Goal: Task Accomplishment & Management: Manage account settings

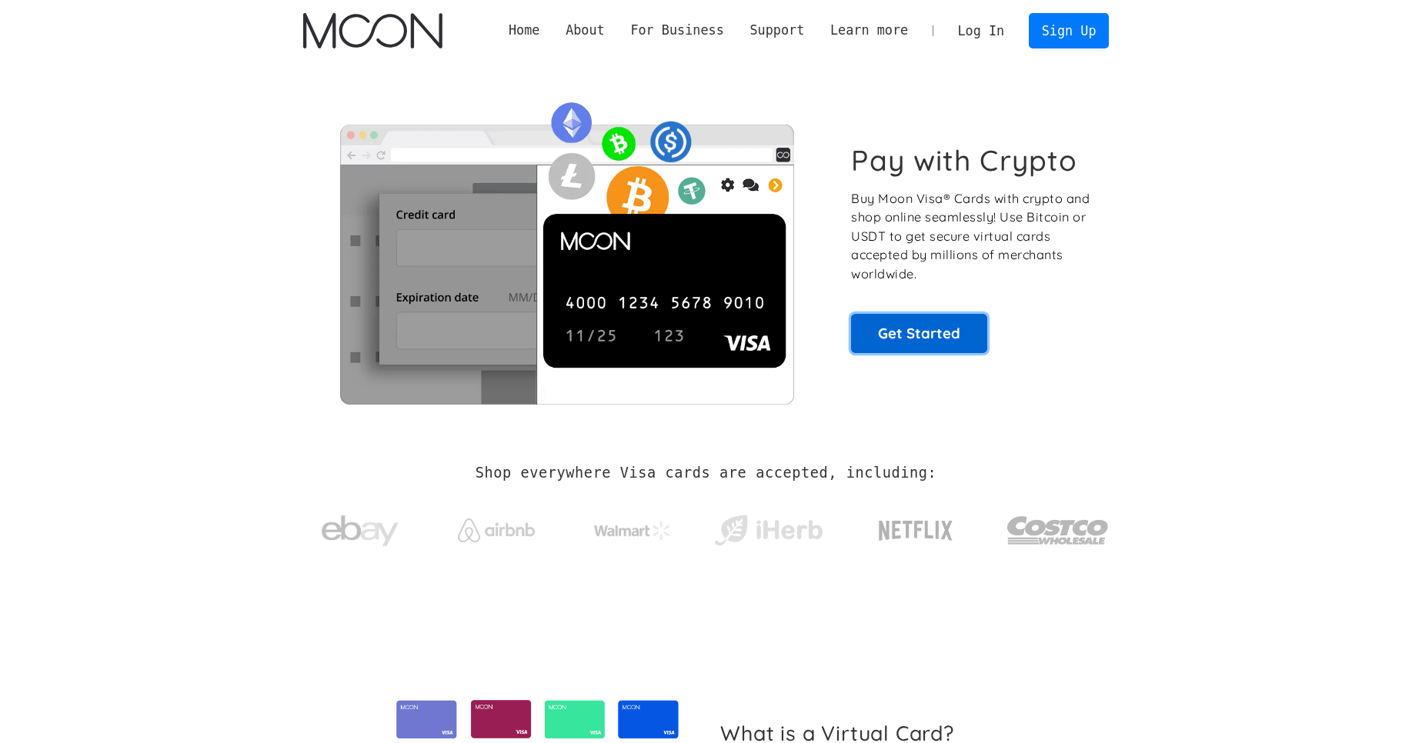
scroll to position [386, 0]
click at [928, 333] on link "Get Started" at bounding box center [919, 333] width 136 height 38
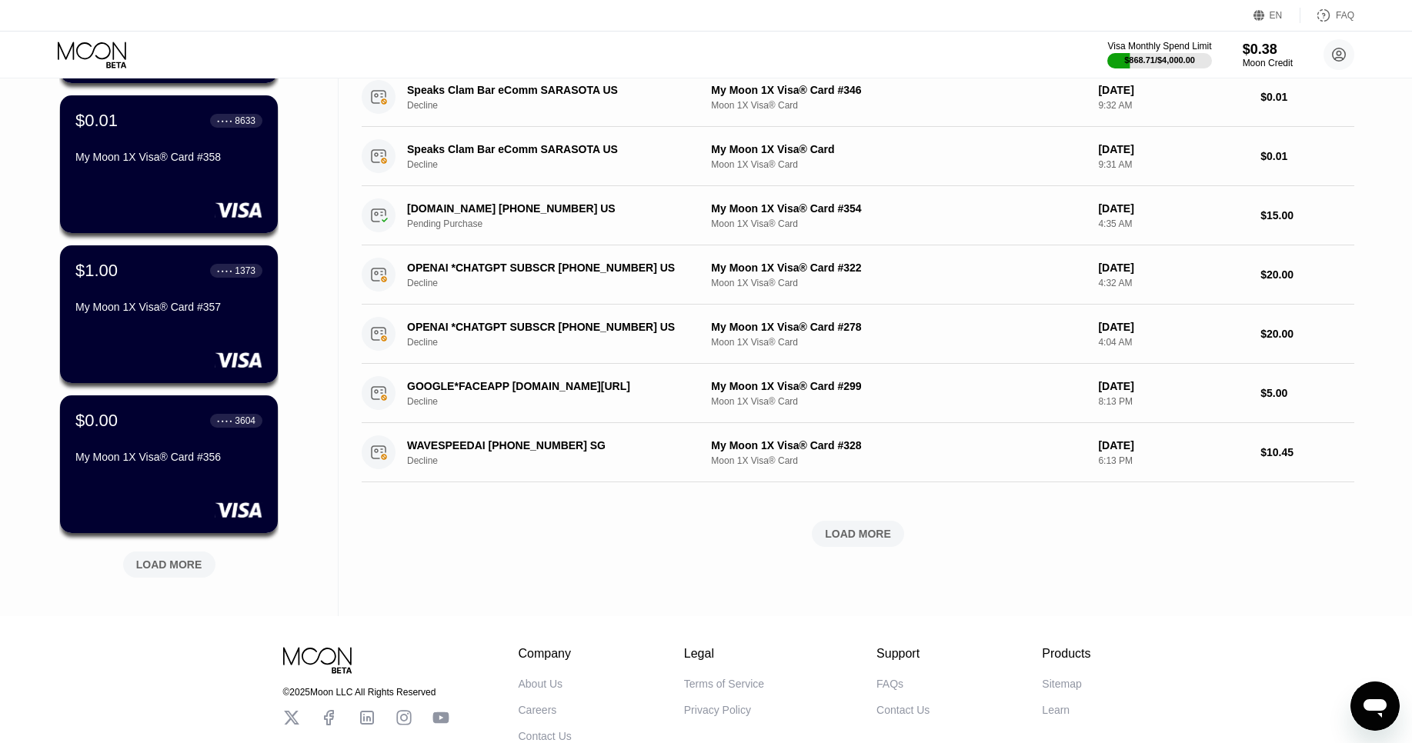
scroll to position [414, 0]
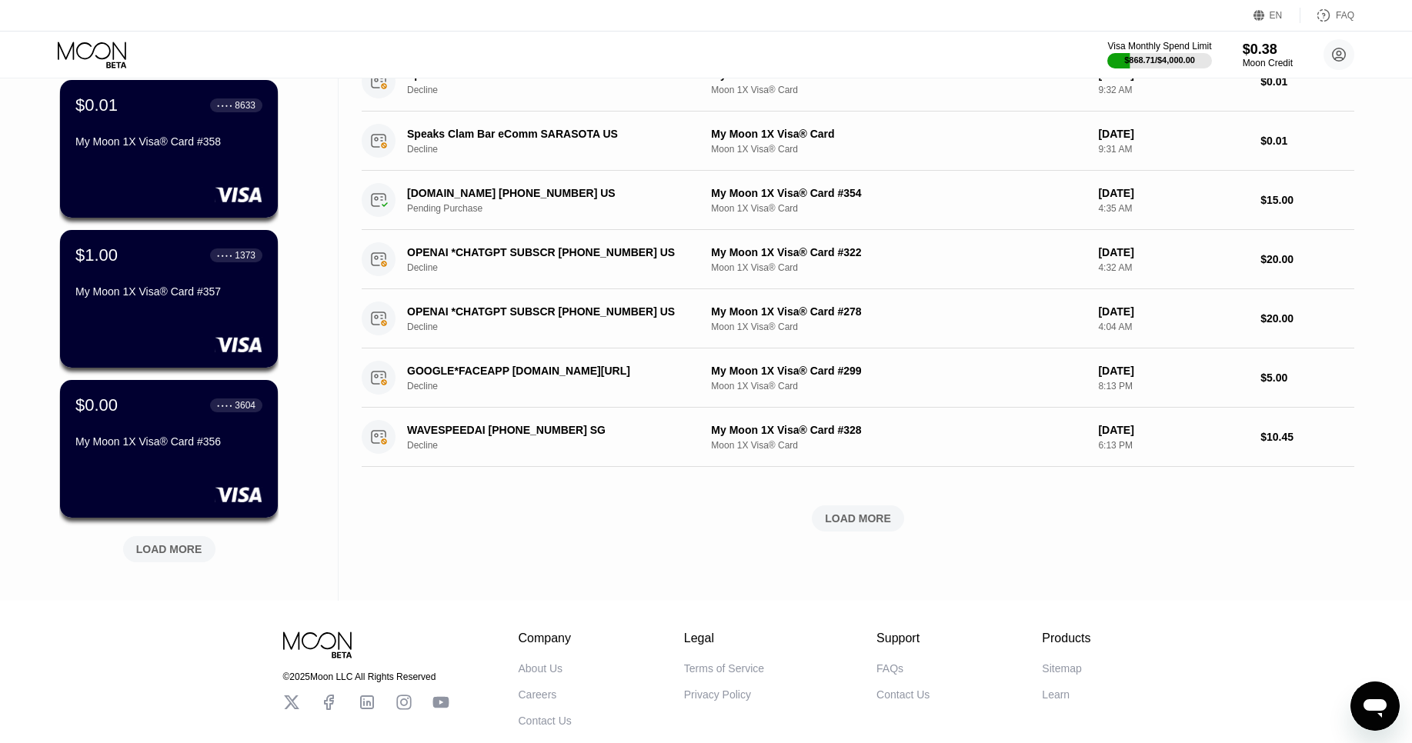
click at [155, 553] on div "LOAD MORE" at bounding box center [169, 550] width 66 height 14
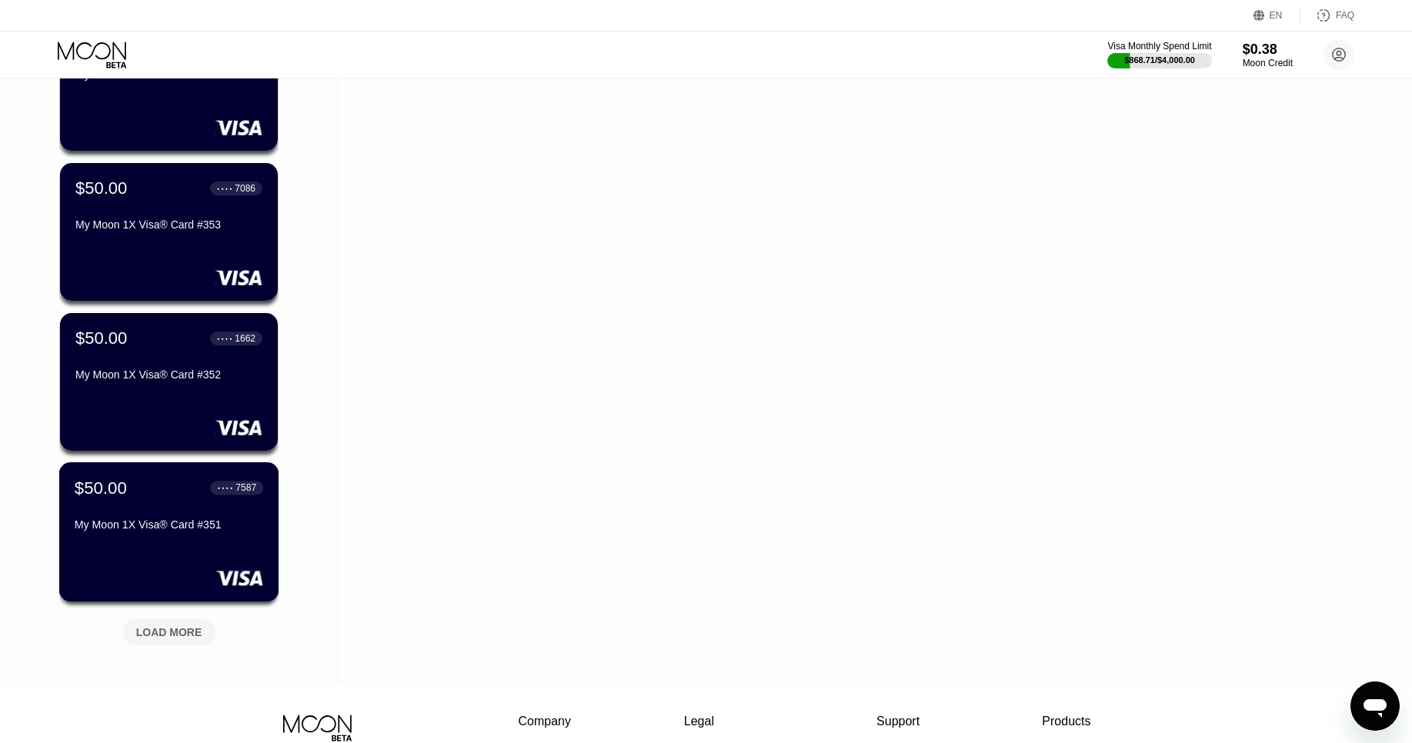
scroll to position [1085, 0]
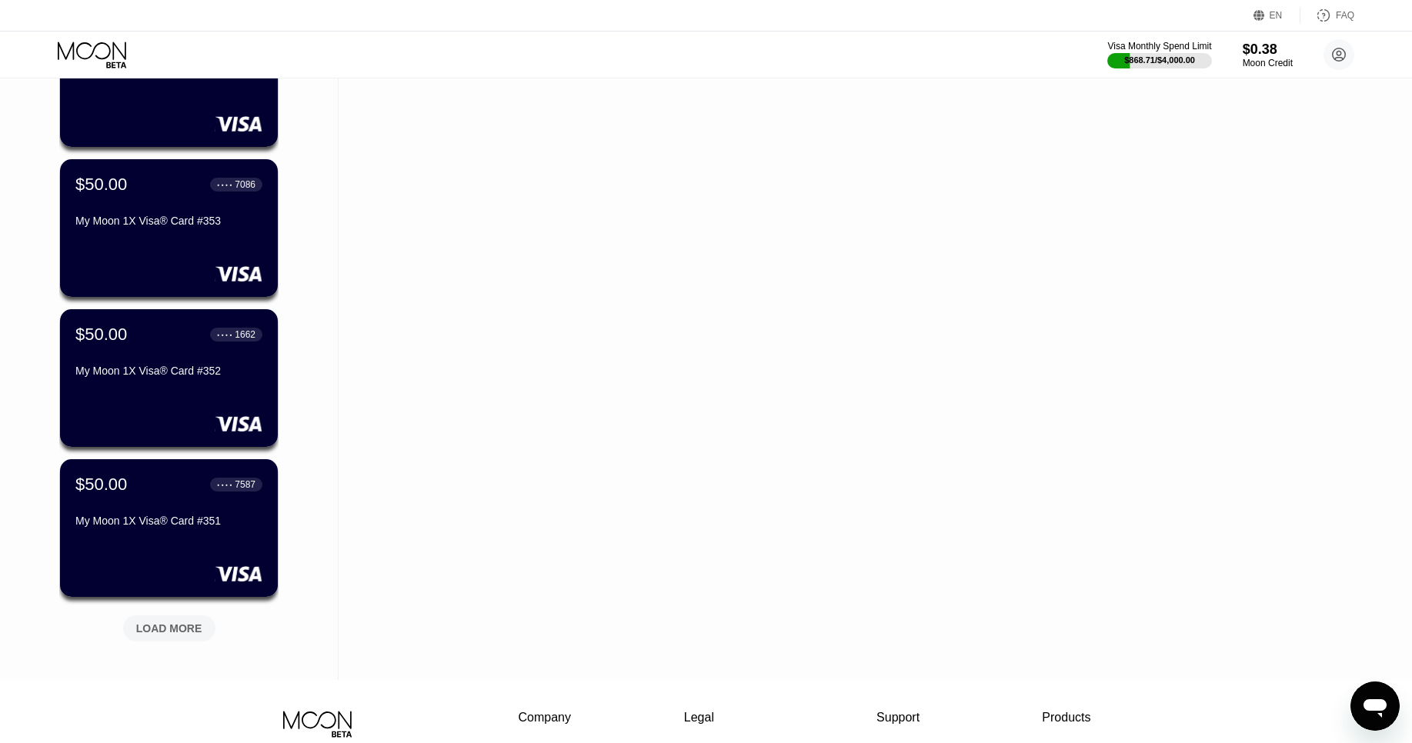
click at [167, 631] on div "LOAD MORE" at bounding box center [169, 629] width 66 height 14
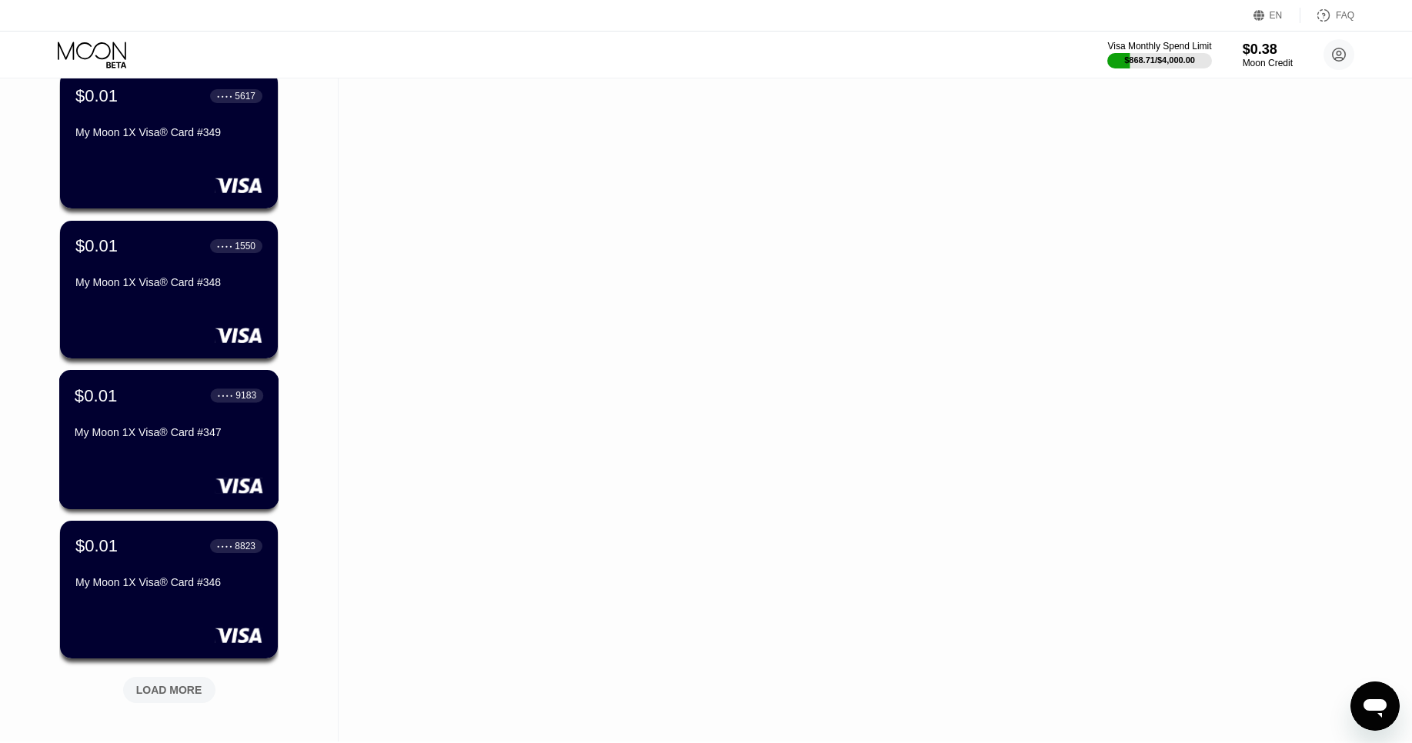
scroll to position [1822, 0]
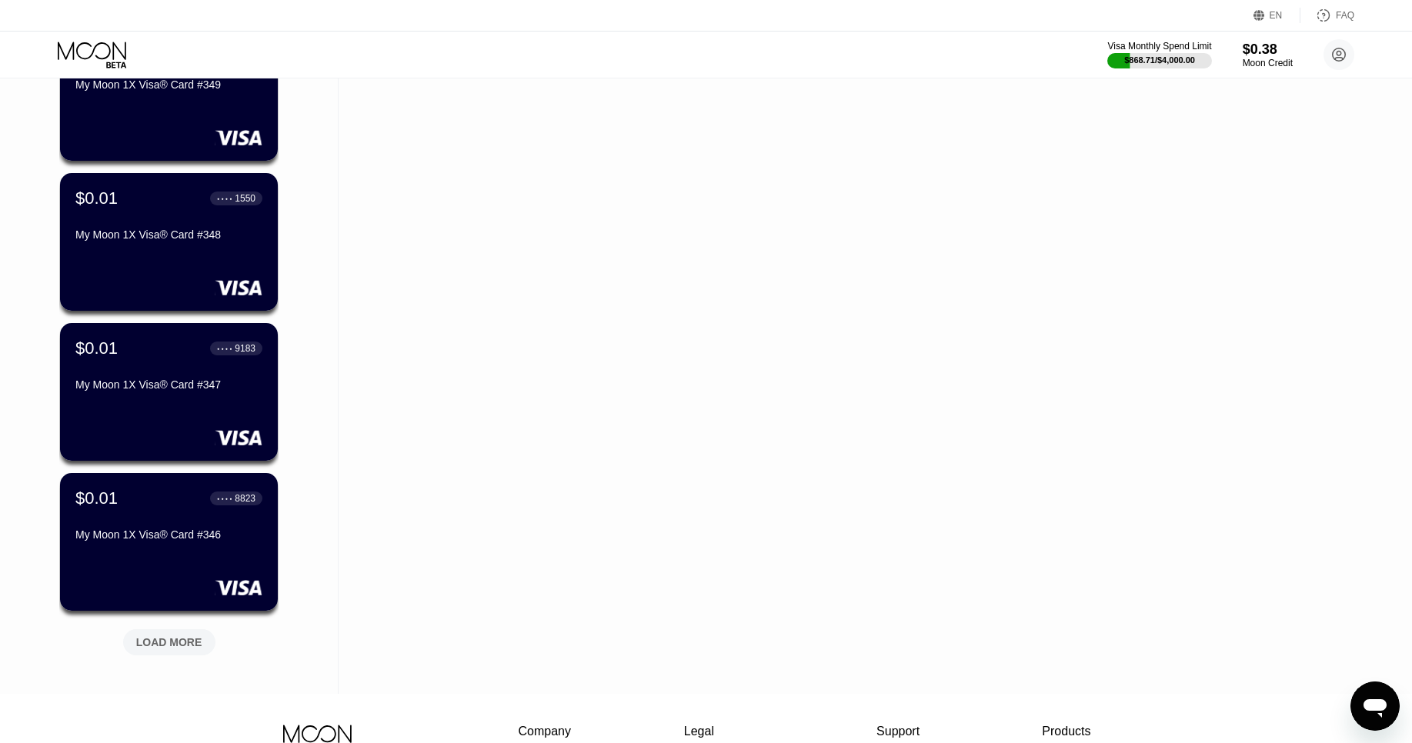
click at [159, 648] on div "LOAD MORE" at bounding box center [169, 643] width 66 height 14
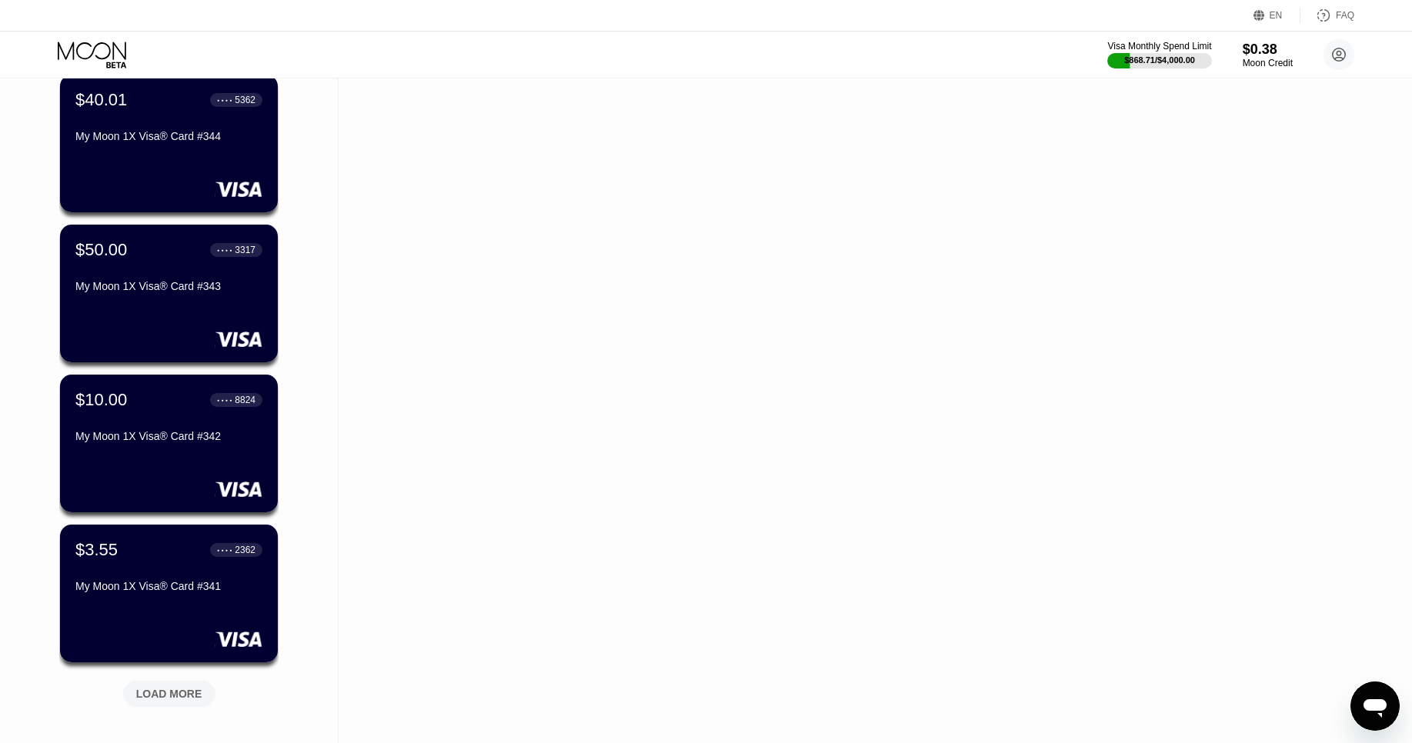
scroll to position [2533, 0]
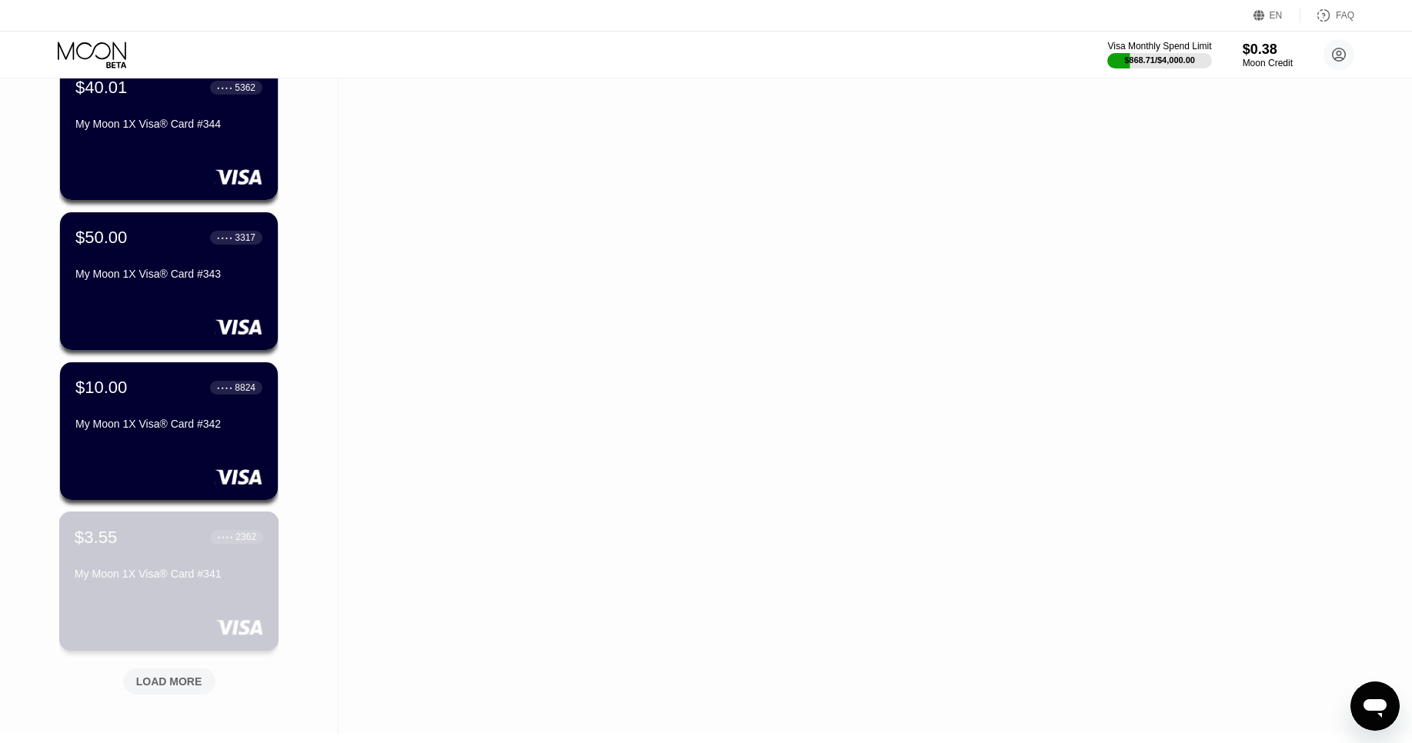
click at [140, 553] on div "$3.55 ● ● ● ● 2362 My Moon 1X Visa® Card #341" at bounding box center [169, 556] width 189 height 59
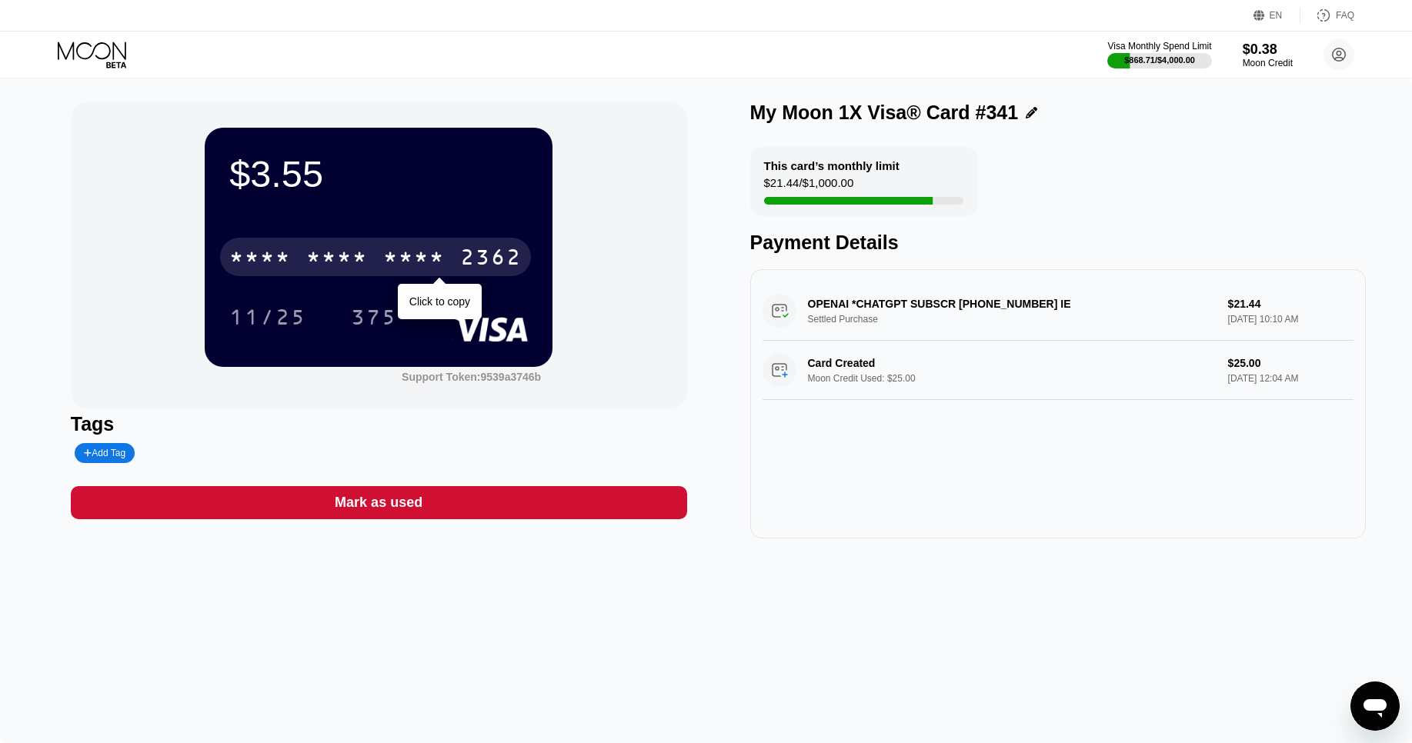
click at [403, 262] on div "* * * *" at bounding box center [414, 259] width 62 height 25
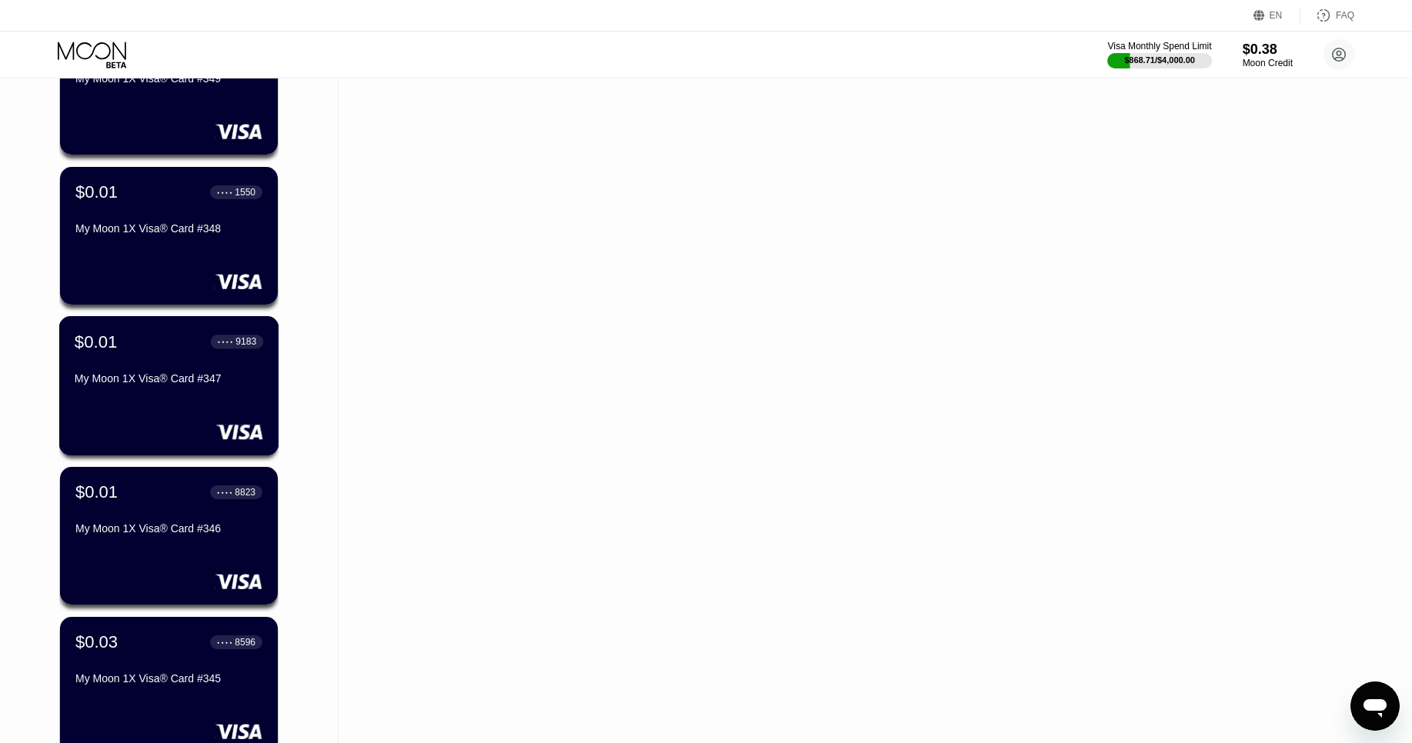
scroll to position [2748, 0]
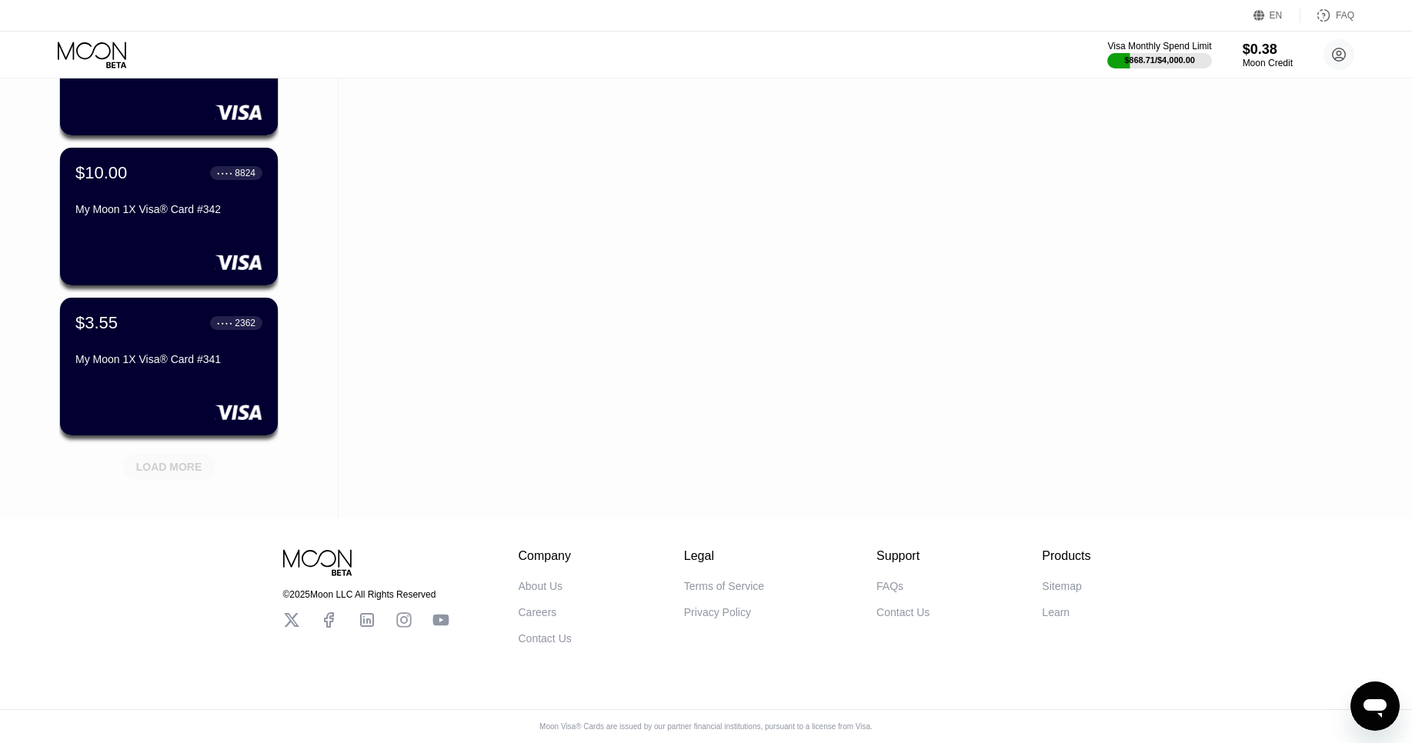
click at [159, 470] on div "LOAD MORE" at bounding box center [169, 467] width 66 height 14
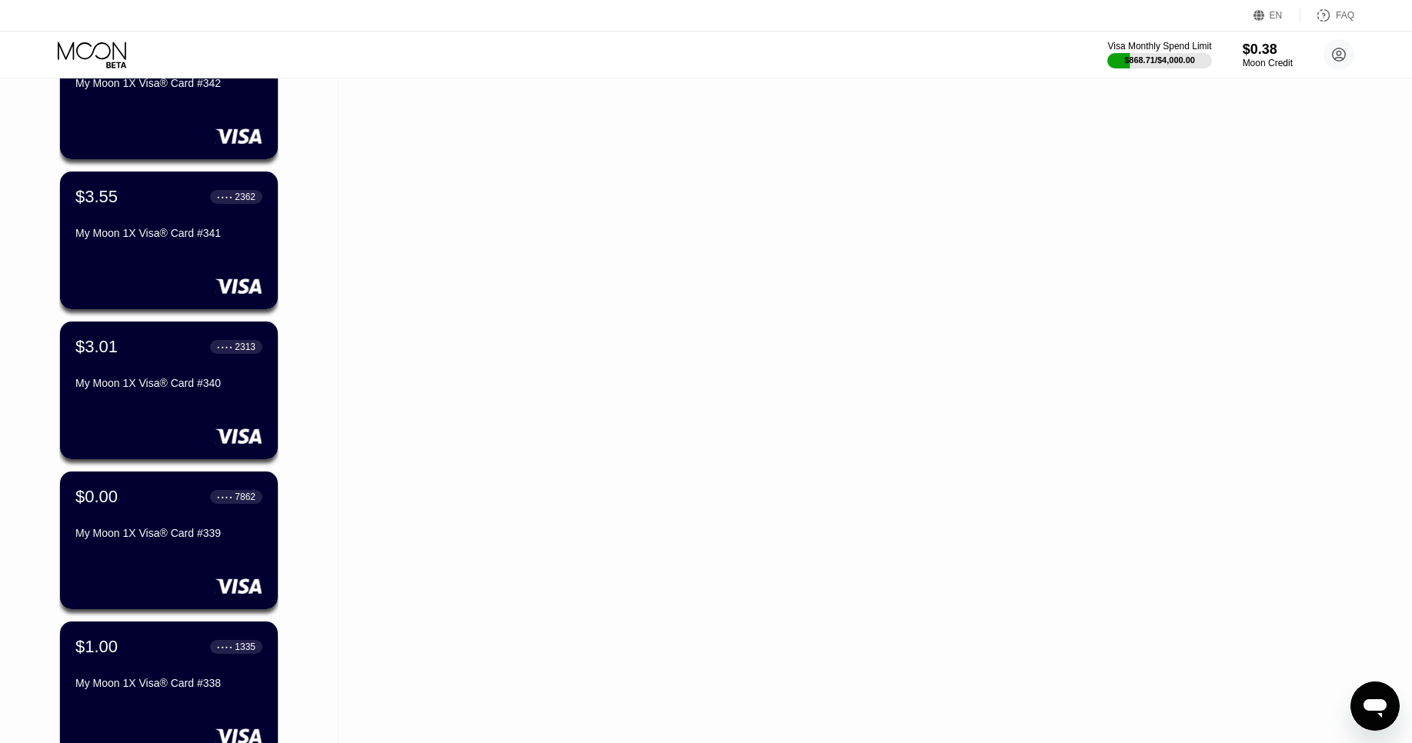
scroll to position [2892, 0]
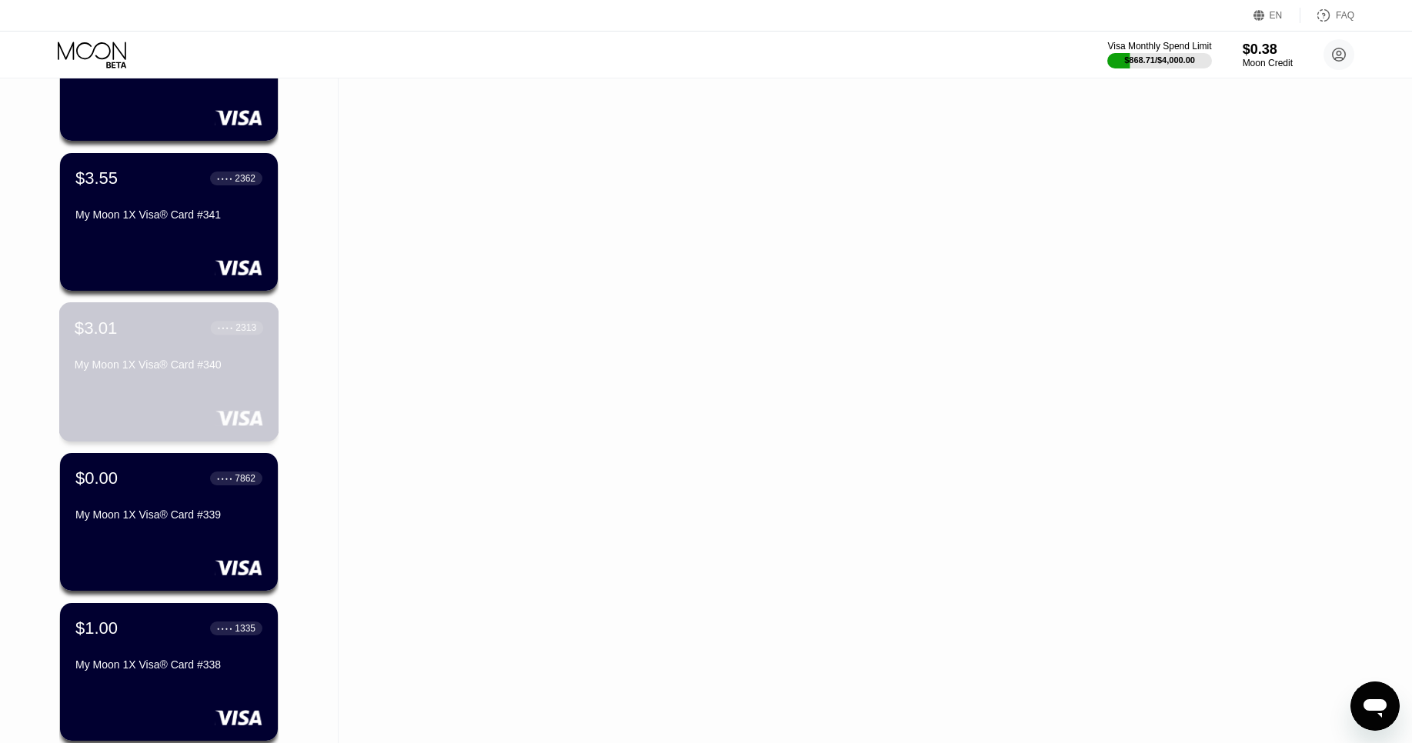
click at [167, 354] on div "$3.01 ● ● ● ● 2313 My Moon 1X Visa® Card #340" at bounding box center [169, 347] width 189 height 59
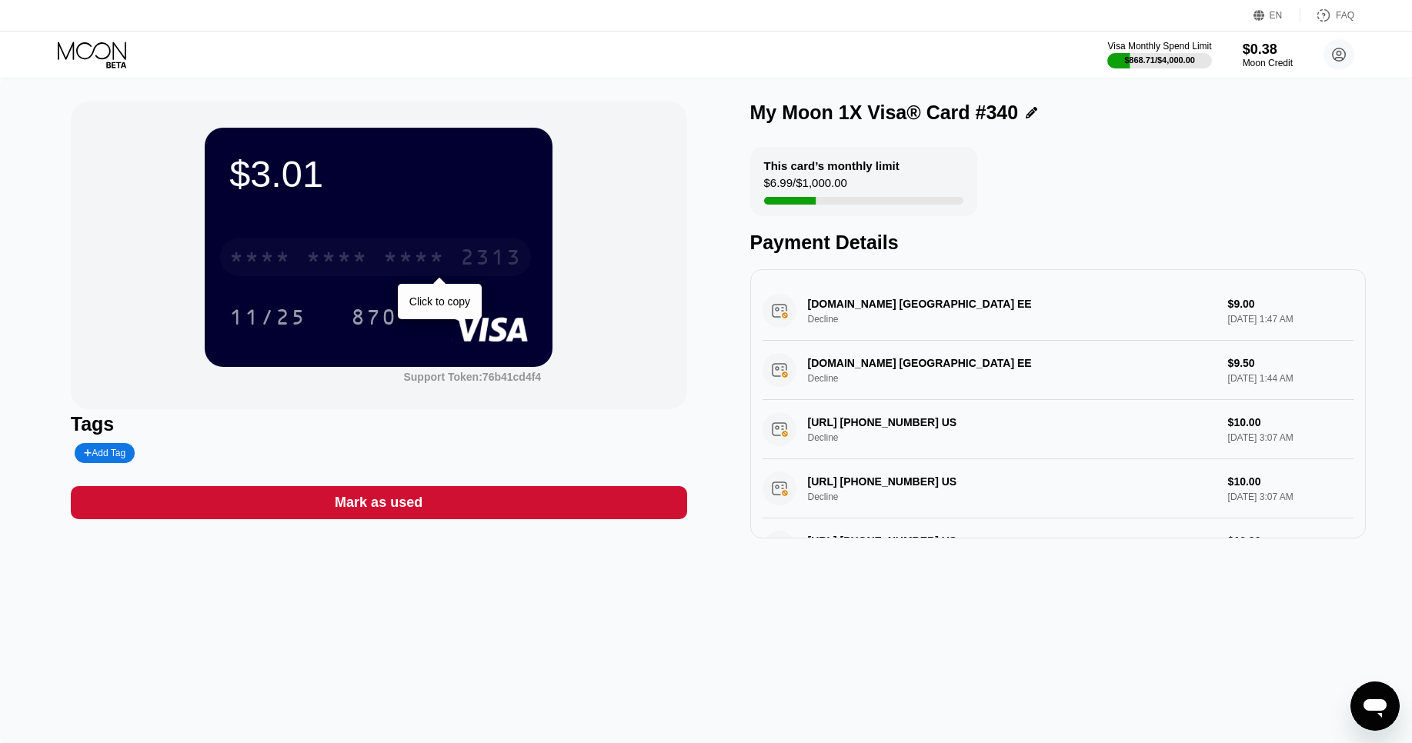
click at [425, 266] on div "* * * *" at bounding box center [414, 259] width 62 height 25
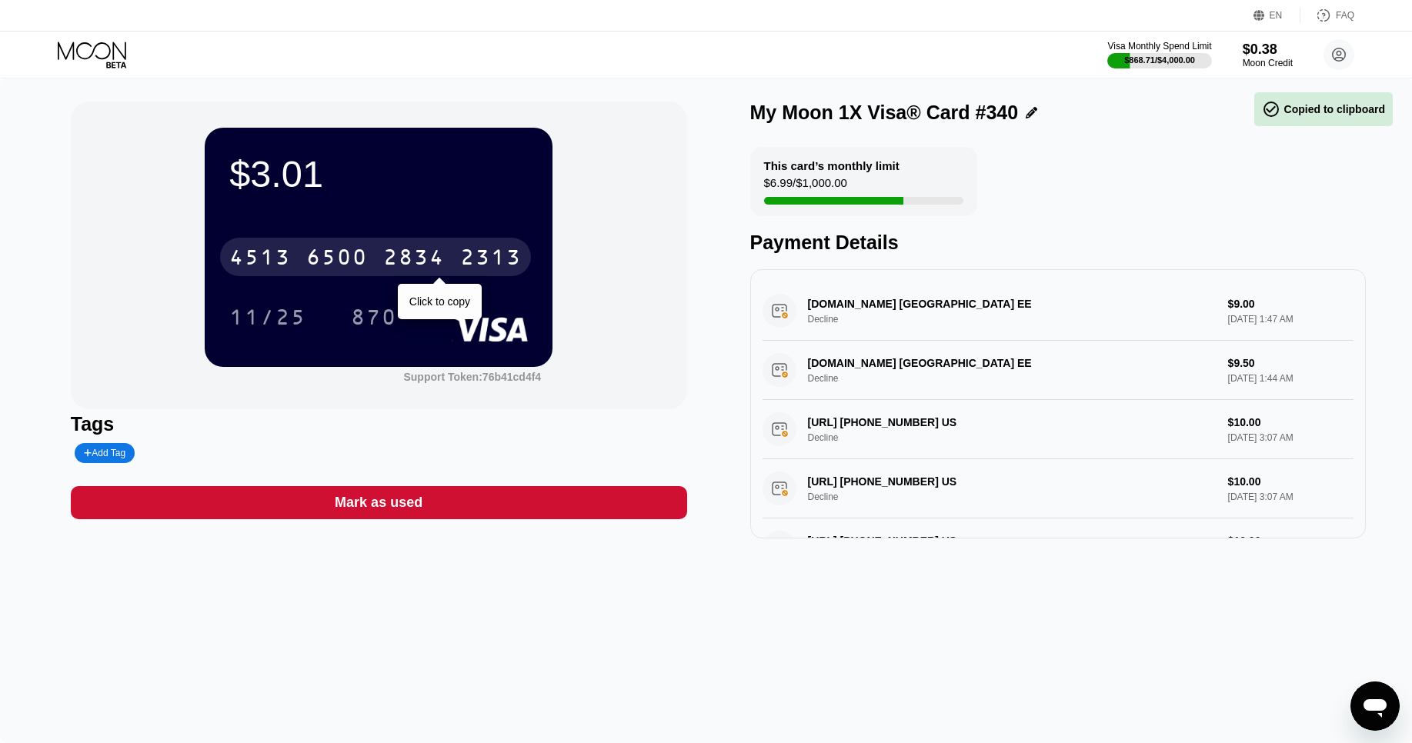
click at [464, 253] on div "2313" at bounding box center [491, 259] width 62 height 25
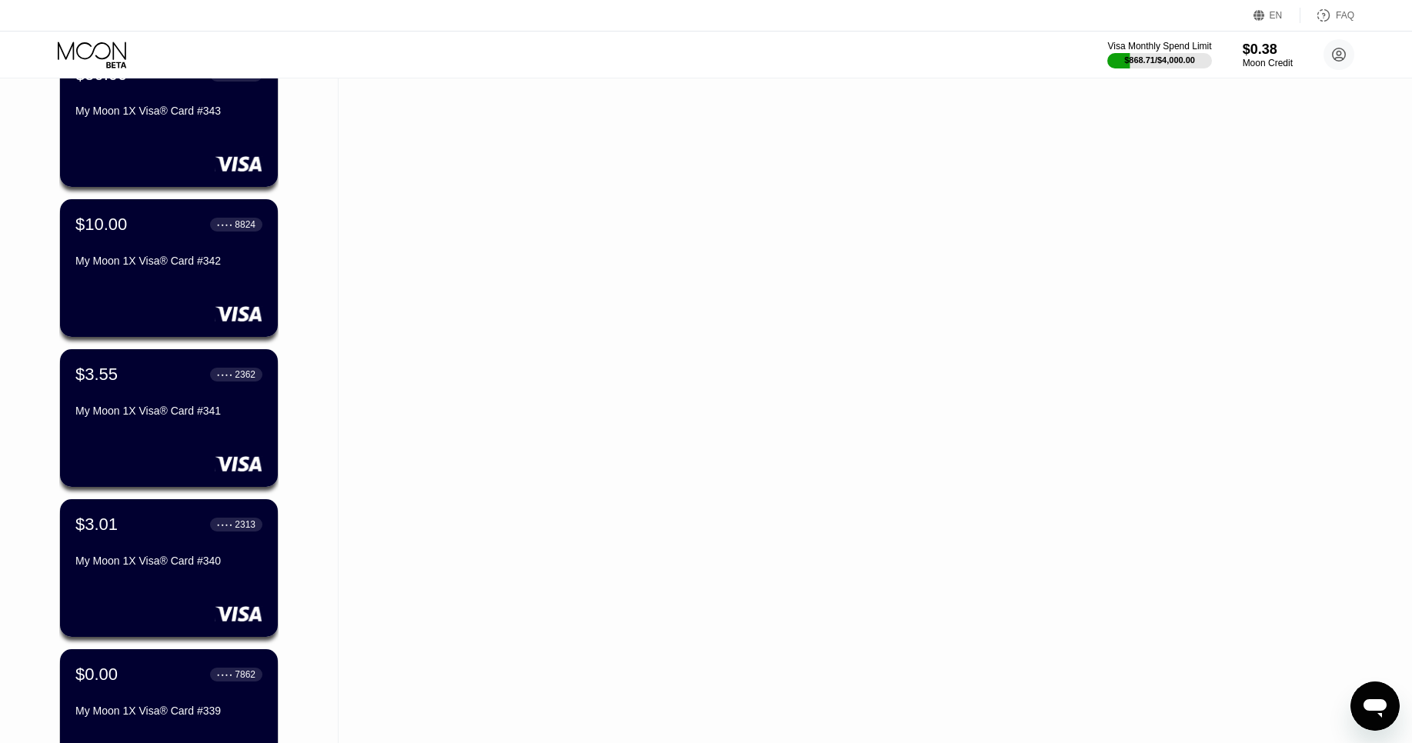
scroll to position [2682, 0]
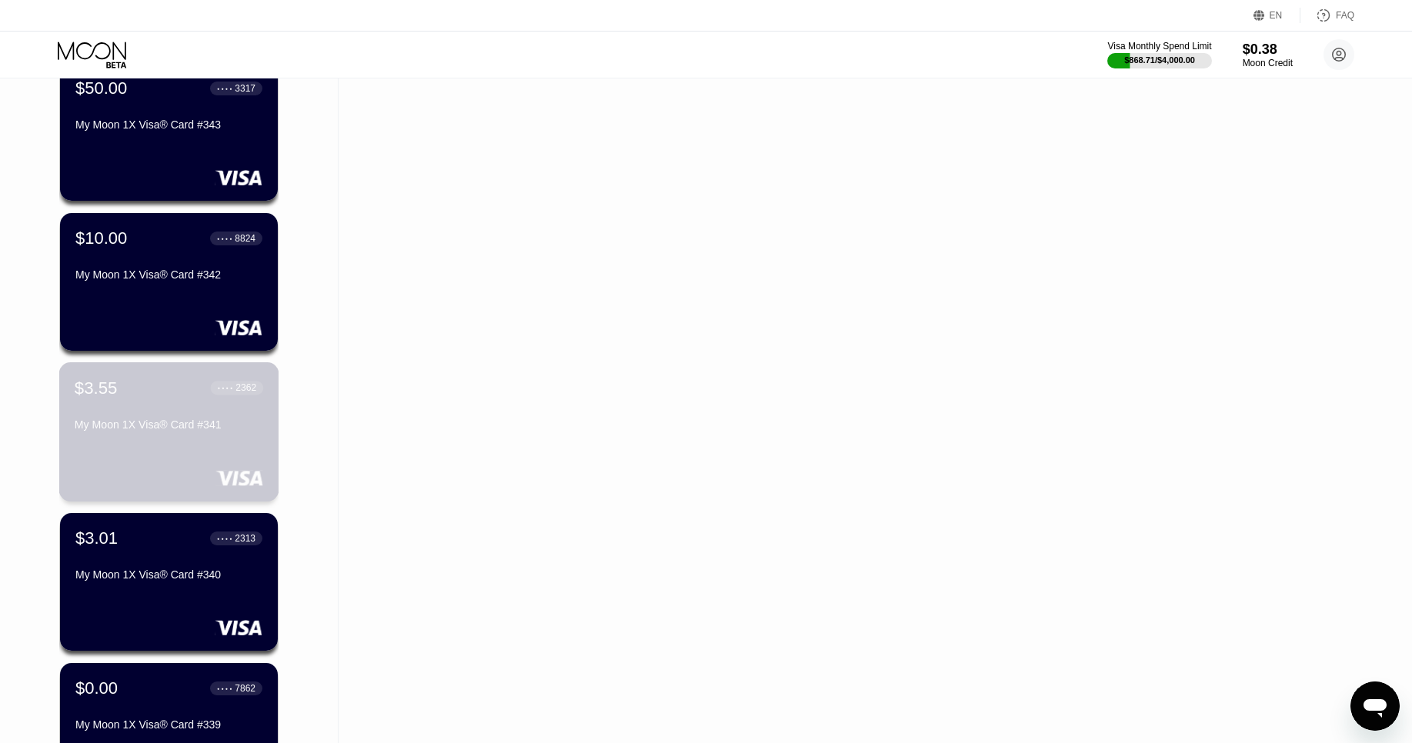
click at [145, 398] on div "$3.55 ● ● ● ● 2362 My Moon 1X Visa® Card #341" at bounding box center [169, 407] width 189 height 59
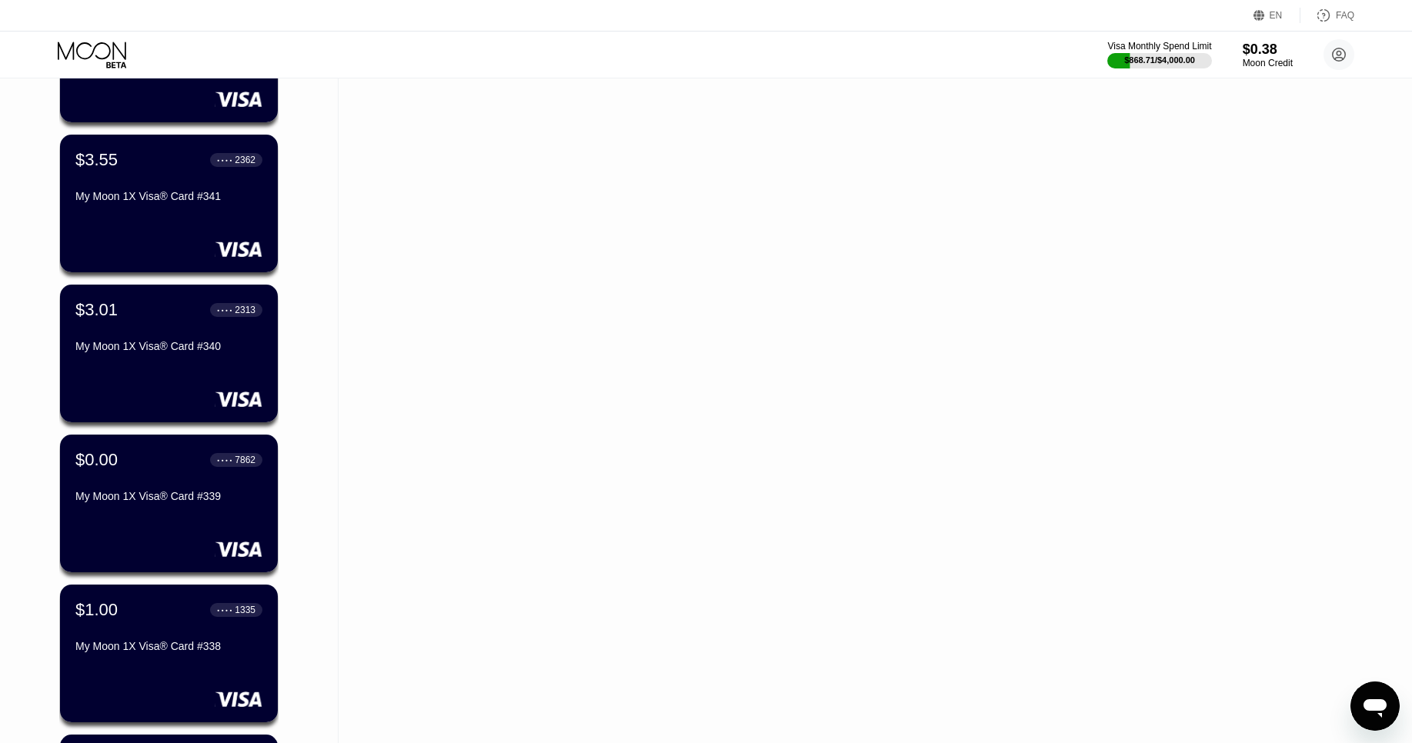
scroll to position [2809, 0]
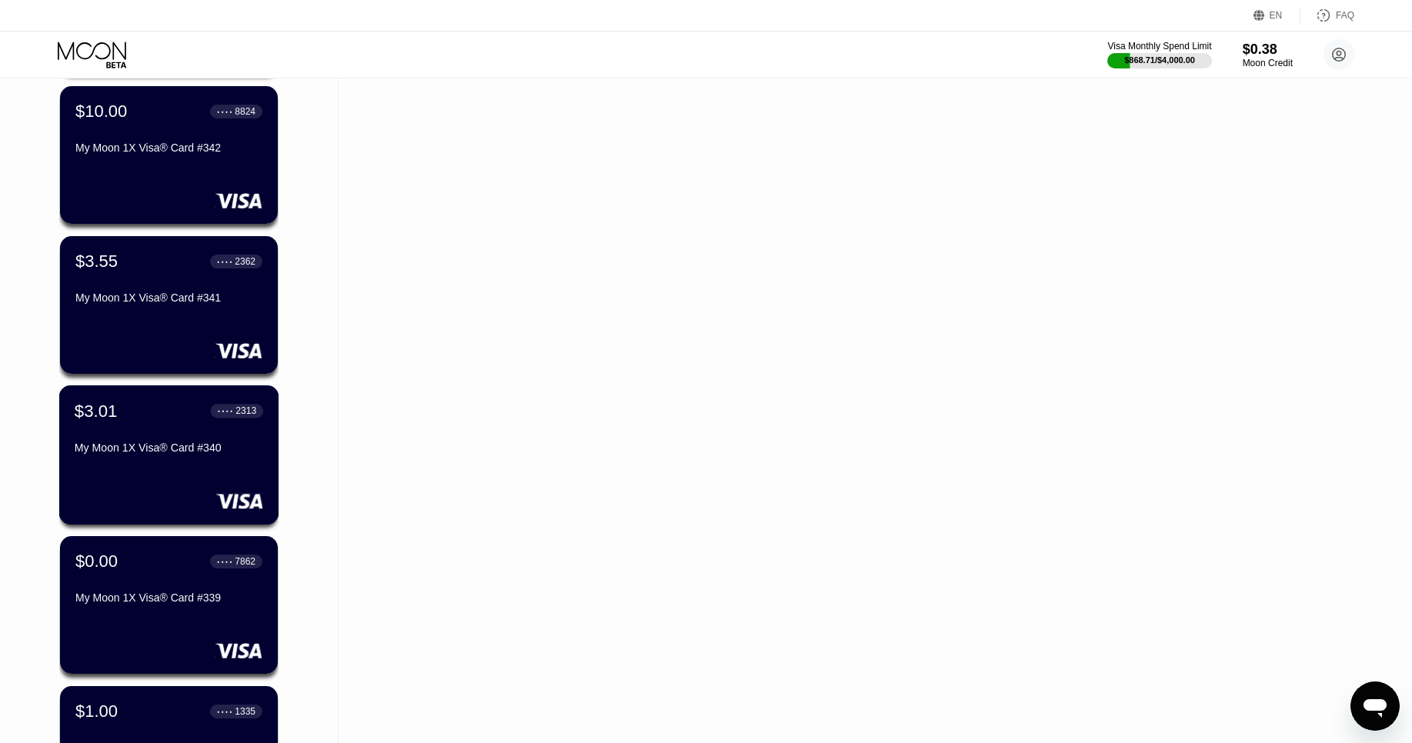
click at [148, 403] on div "$3.01 ● ● ● ● 2313" at bounding box center [169, 411] width 189 height 20
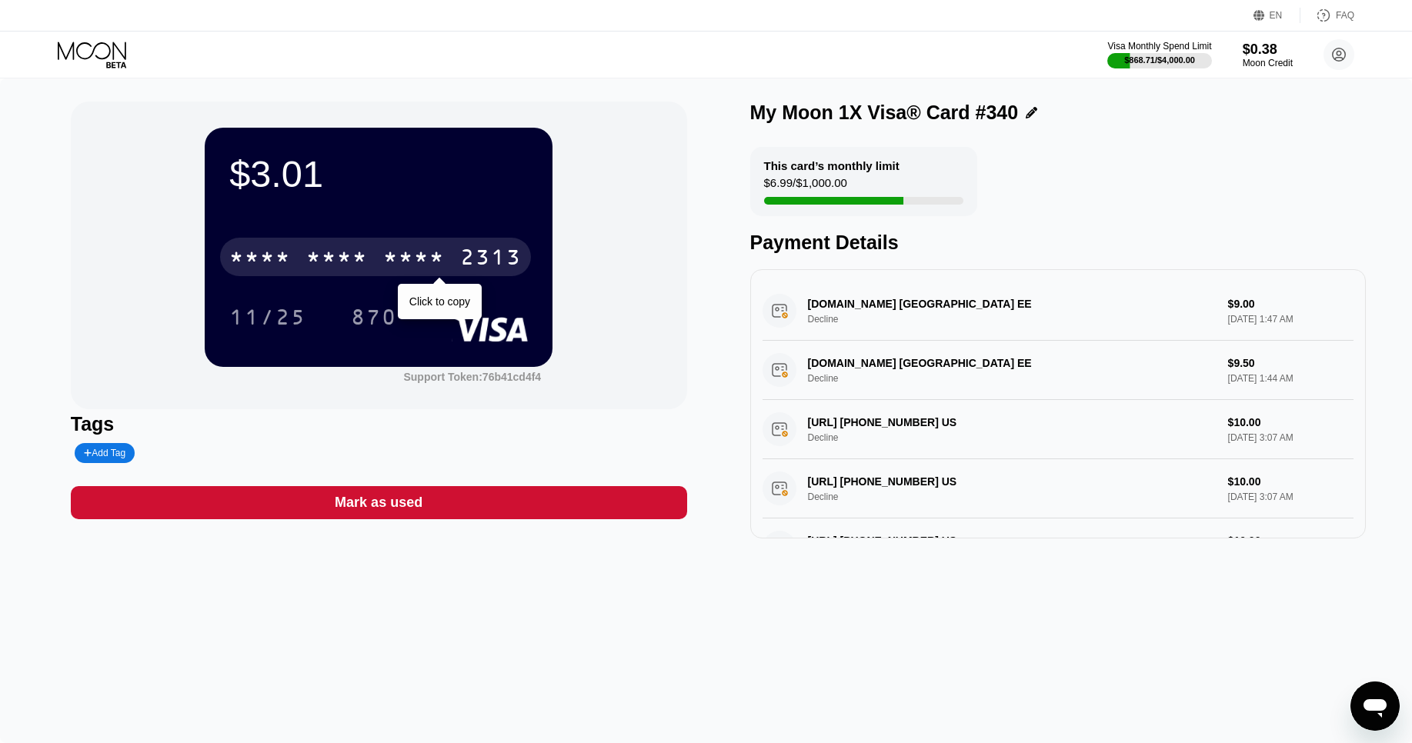
click at [437, 257] on div "* * * *" at bounding box center [414, 259] width 62 height 25
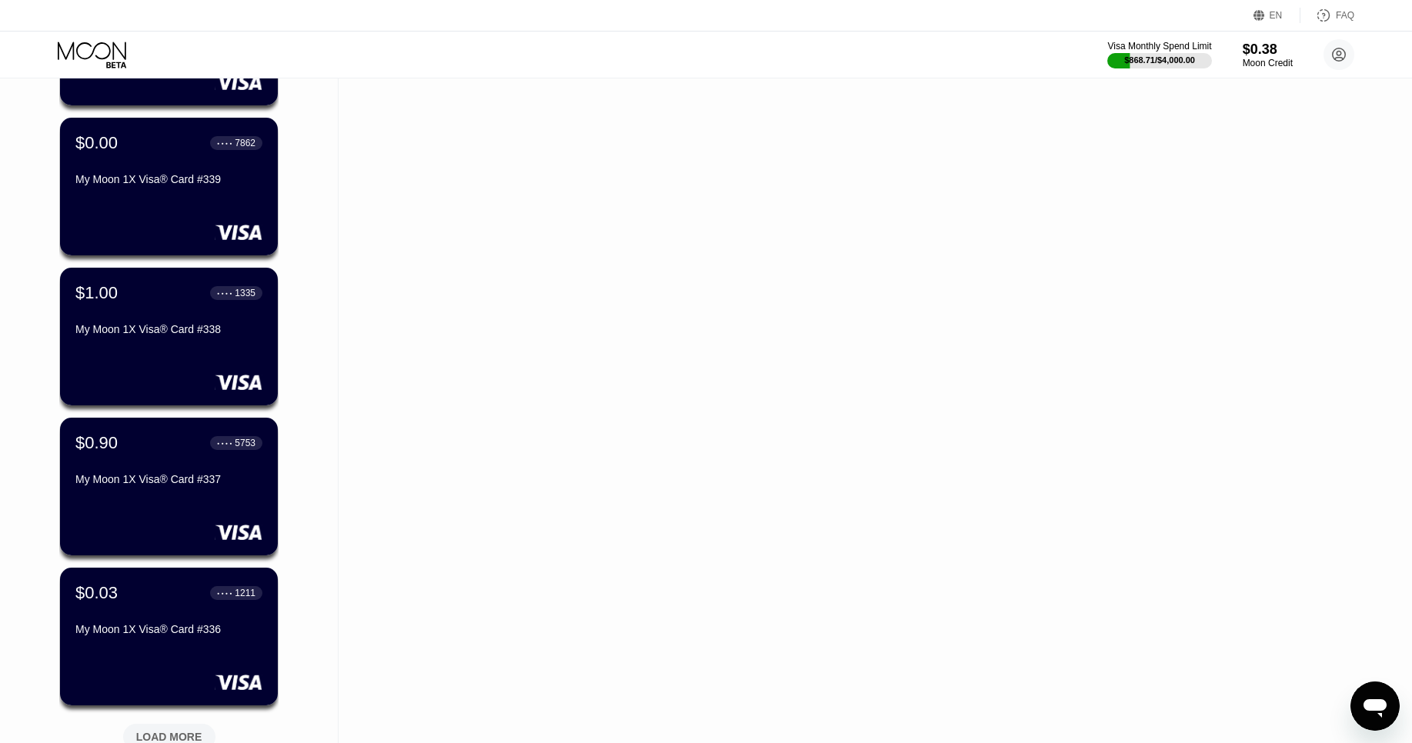
scroll to position [3498, 0]
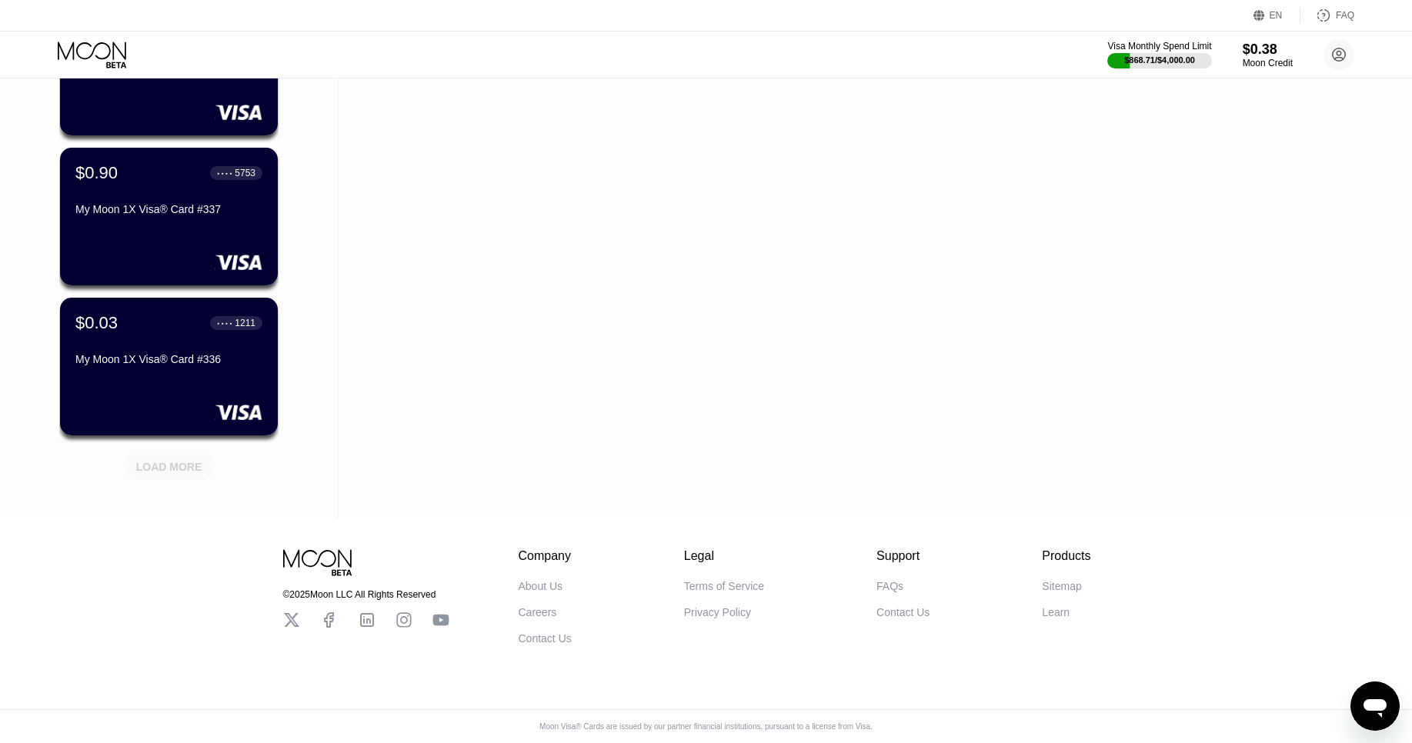
click at [188, 467] on div "LOAD MORE" at bounding box center [169, 467] width 66 height 14
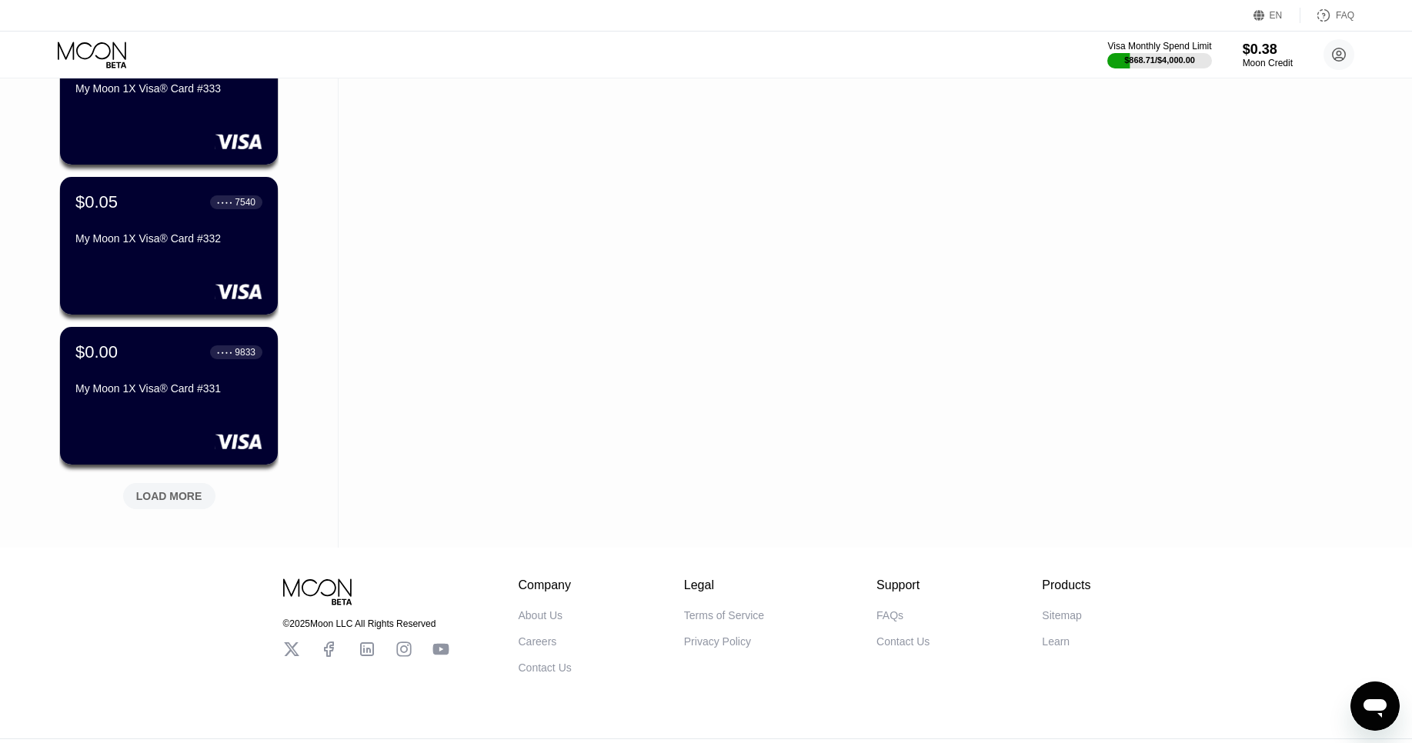
scroll to position [4234, 0]
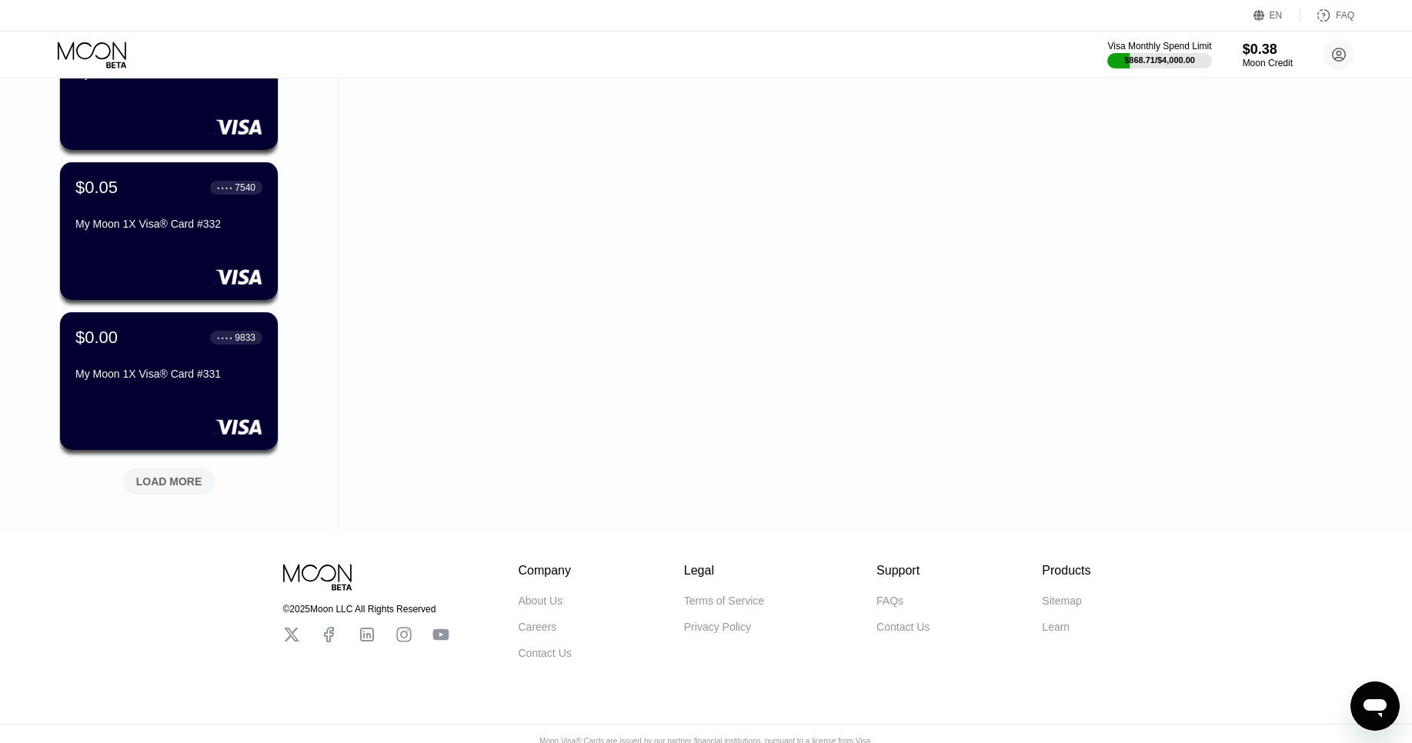
click at [185, 486] on div "LOAD MORE" at bounding box center [169, 482] width 66 height 14
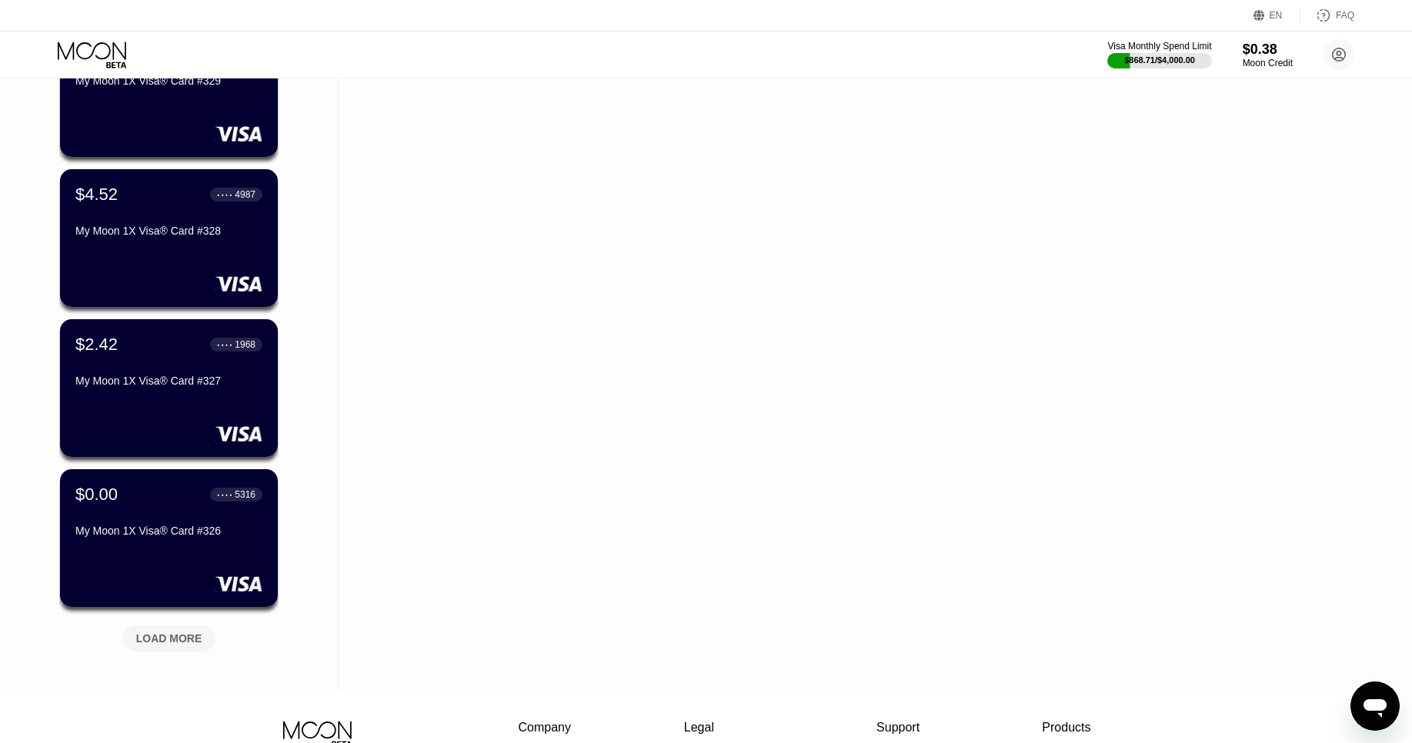
scroll to position [4848, 0]
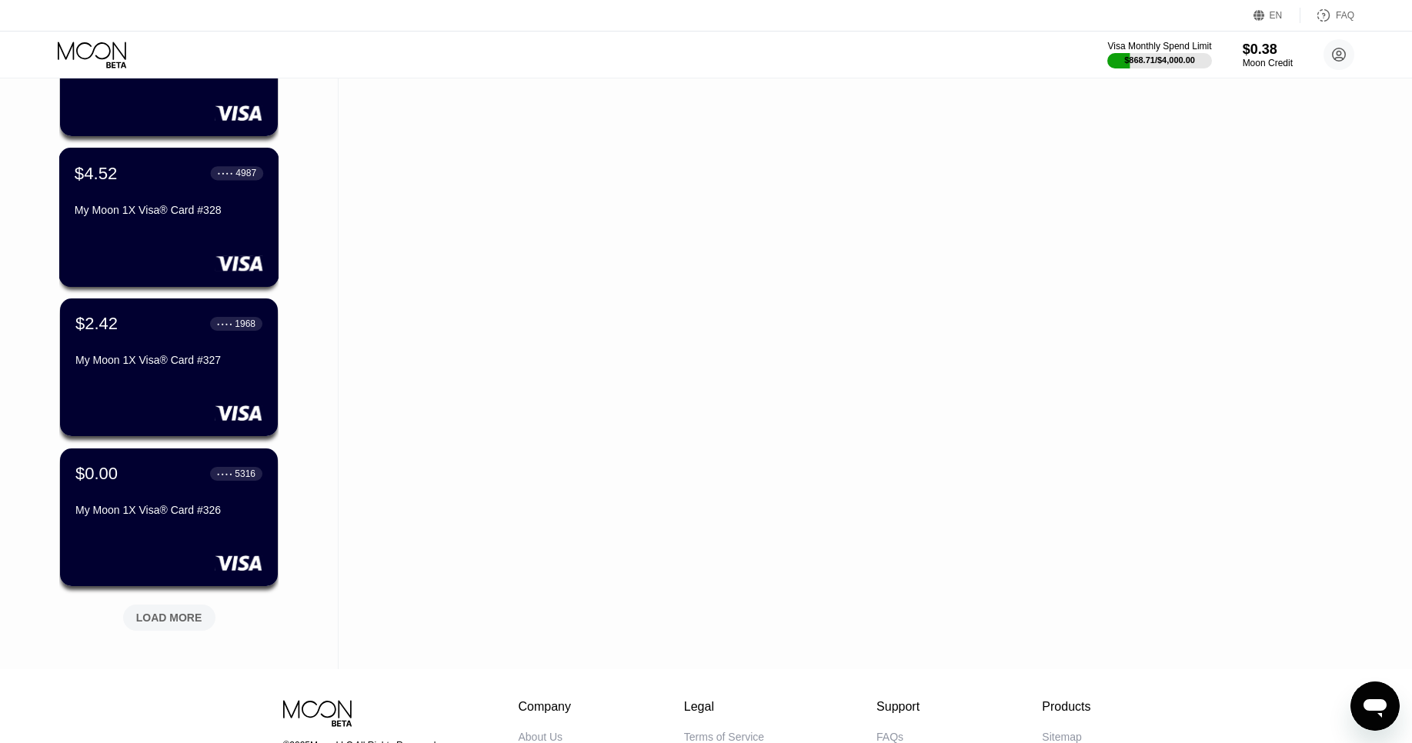
click at [134, 177] on div "$4.52 ● ● ● ● 4987" at bounding box center [169, 173] width 189 height 20
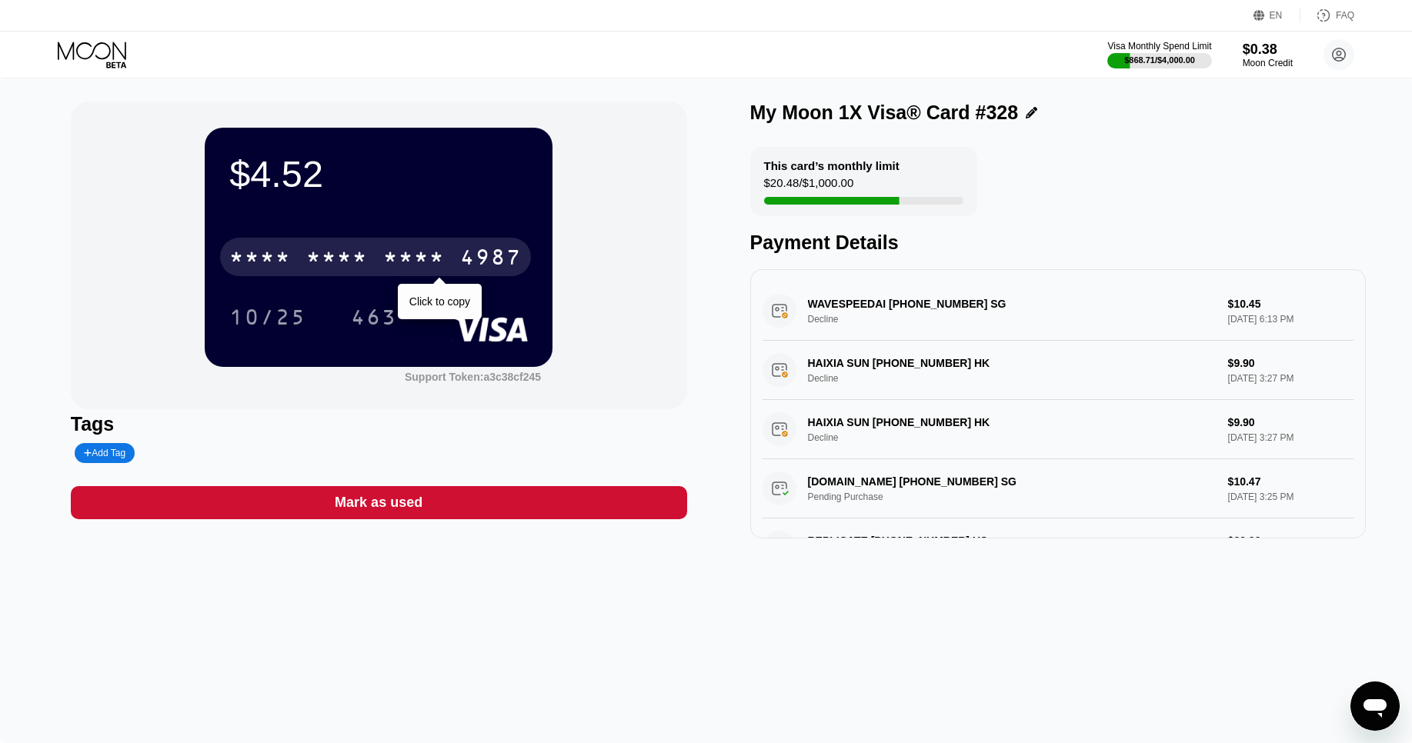
click at [460, 259] on div "4987" at bounding box center [491, 259] width 62 height 25
click at [457, 265] on div "[CREDIT_CARD_NUMBER]" at bounding box center [375, 257] width 311 height 38
click at [457, 265] on div "* * * * * * * * * * * * 4987" at bounding box center [375, 257] width 311 height 38
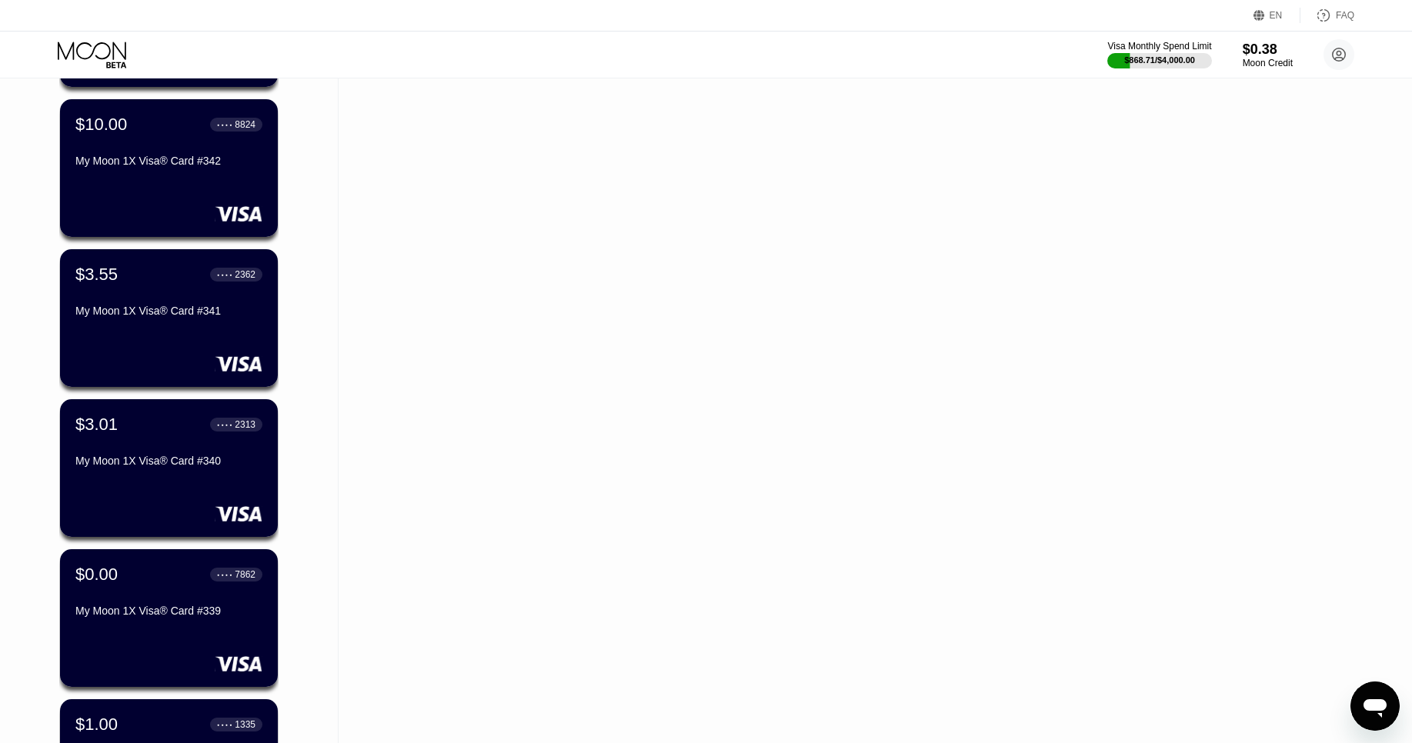
scroll to position [2795, 0]
click at [131, 428] on div "$3.01 ● ● ● ● 2313" at bounding box center [169, 425] width 189 height 20
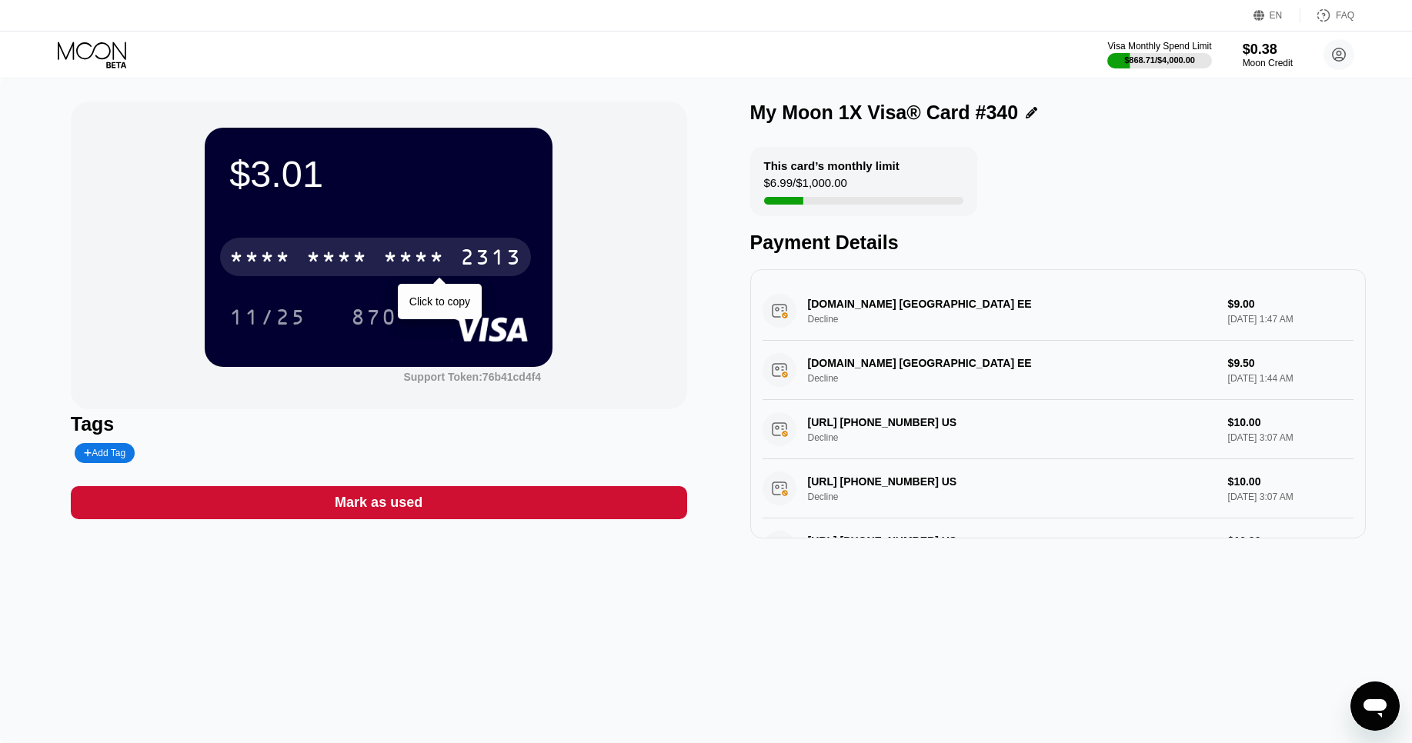
click at [436, 257] on div "* * * *" at bounding box center [414, 259] width 62 height 25
